Goal: Navigation & Orientation: Find specific page/section

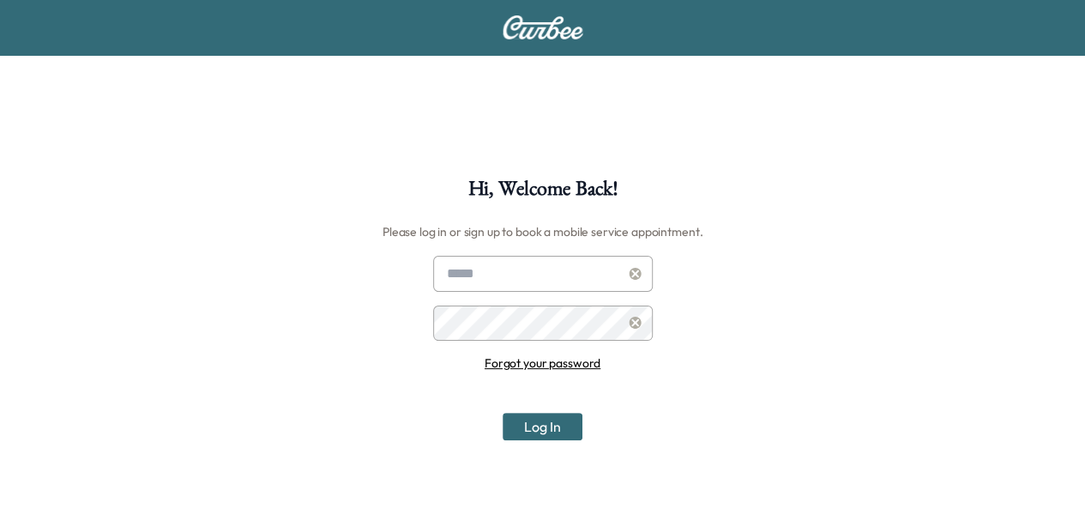
click at [547, 281] on input "text" at bounding box center [543, 274] width 220 height 36
click at [514, 262] on input "text" at bounding box center [543, 274] width 220 height 36
type input "**********"
click at [503, 413] on button "Log In" at bounding box center [543, 426] width 80 height 27
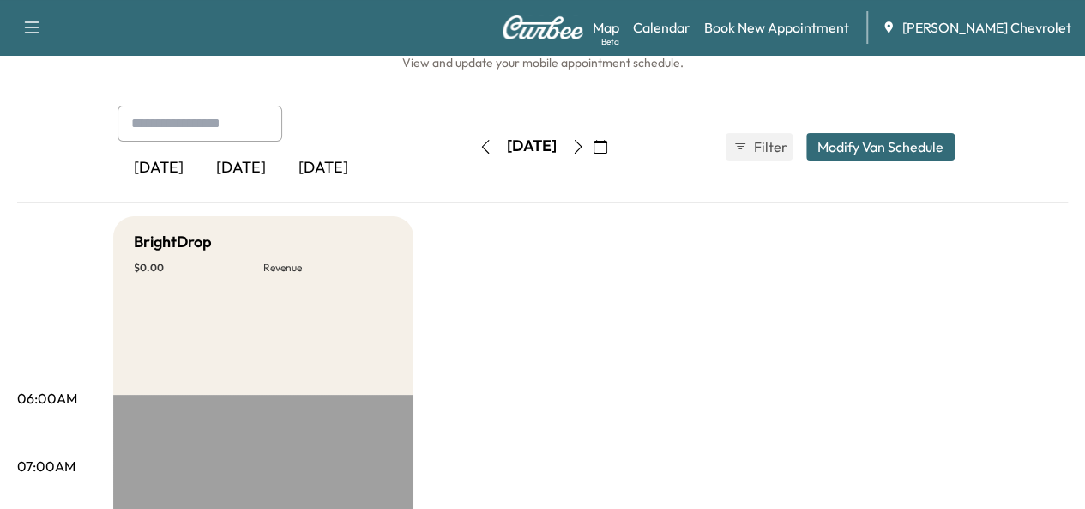
scroll to position [48, 0]
click at [593, 137] on button "button" at bounding box center [578, 145] width 29 height 27
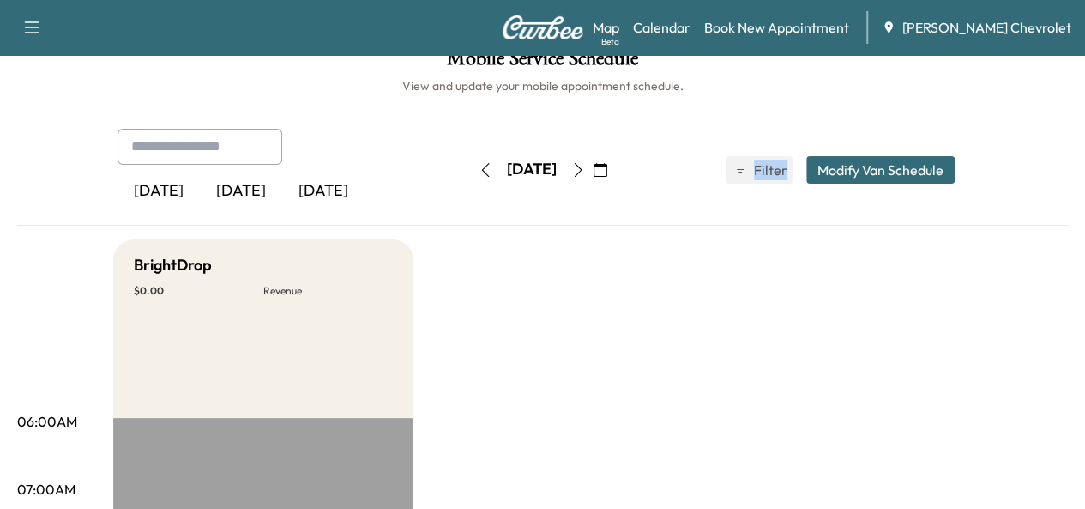
click at [632, 137] on div "[DATE] [DATE] [DATE] [DATE] September 2025 S M T W T F S 31 1 2 3 4 5 6 7 8 9 1…" at bounding box center [543, 170] width 879 height 82
click at [593, 159] on button "button" at bounding box center [578, 169] width 29 height 27
click at [585, 163] on icon "button" at bounding box center [578, 170] width 14 height 14
click at [200, 188] on div "Today" at bounding box center [241, 191] width 82 height 39
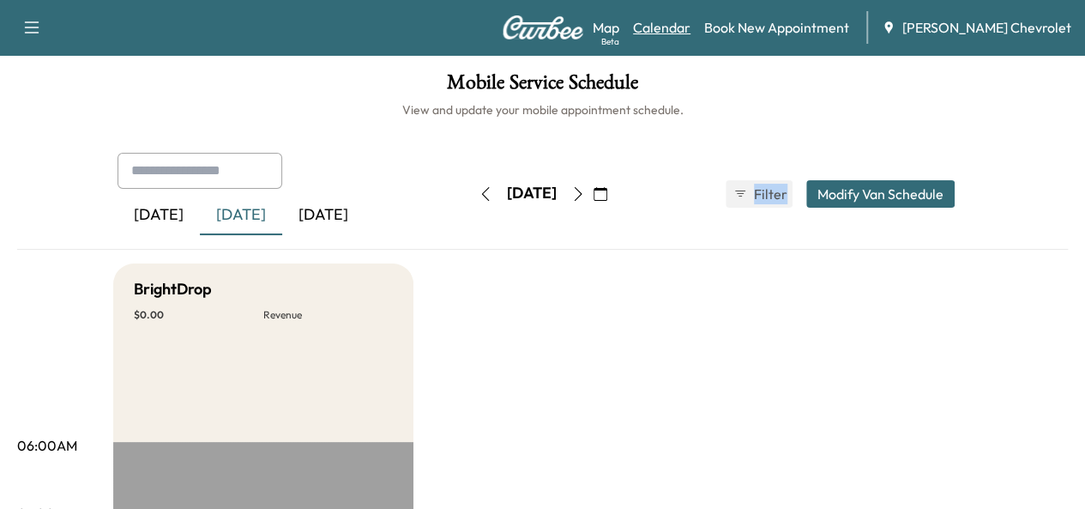
click at [691, 25] on link "Calendar" at bounding box center [661, 27] width 57 height 21
click at [620, 26] on link "Map Beta" at bounding box center [606, 27] width 27 height 21
